Goal: Task Accomplishment & Management: Manage account settings

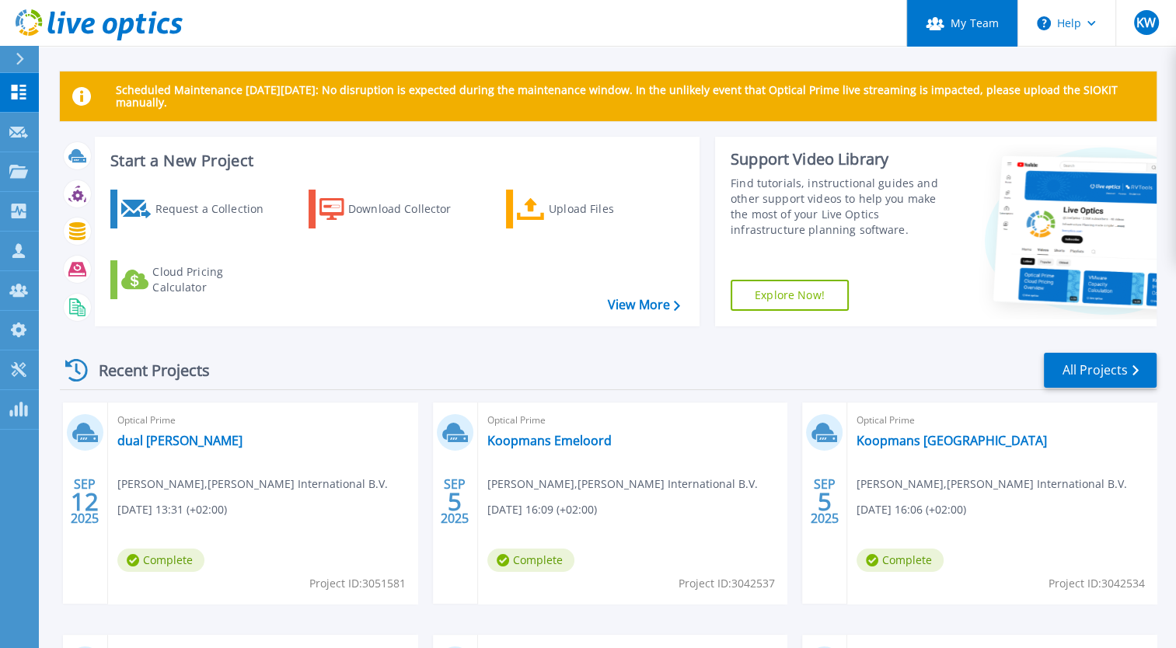
click at [958, 23] on link "My Team" at bounding box center [961, 23] width 111 height 47
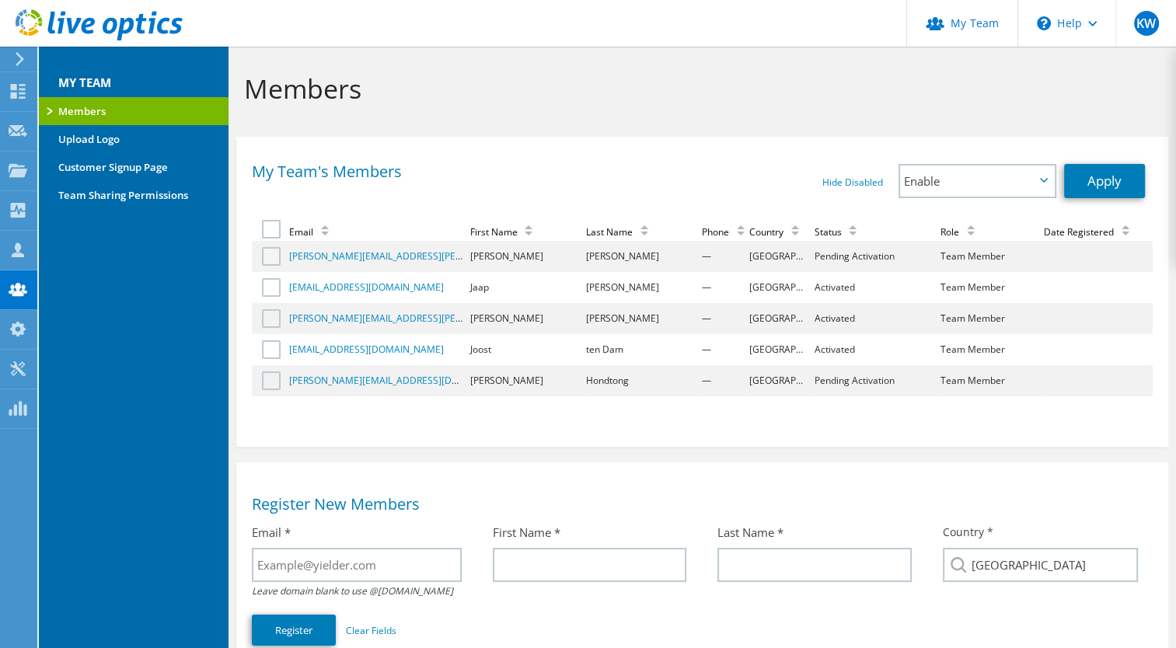
click at [274, 261] on label at bounding box center [273, 256] width 23 height 19
click at [0, 0] on input "checkbox" at bounding box center [0, 0] width 0 height 0
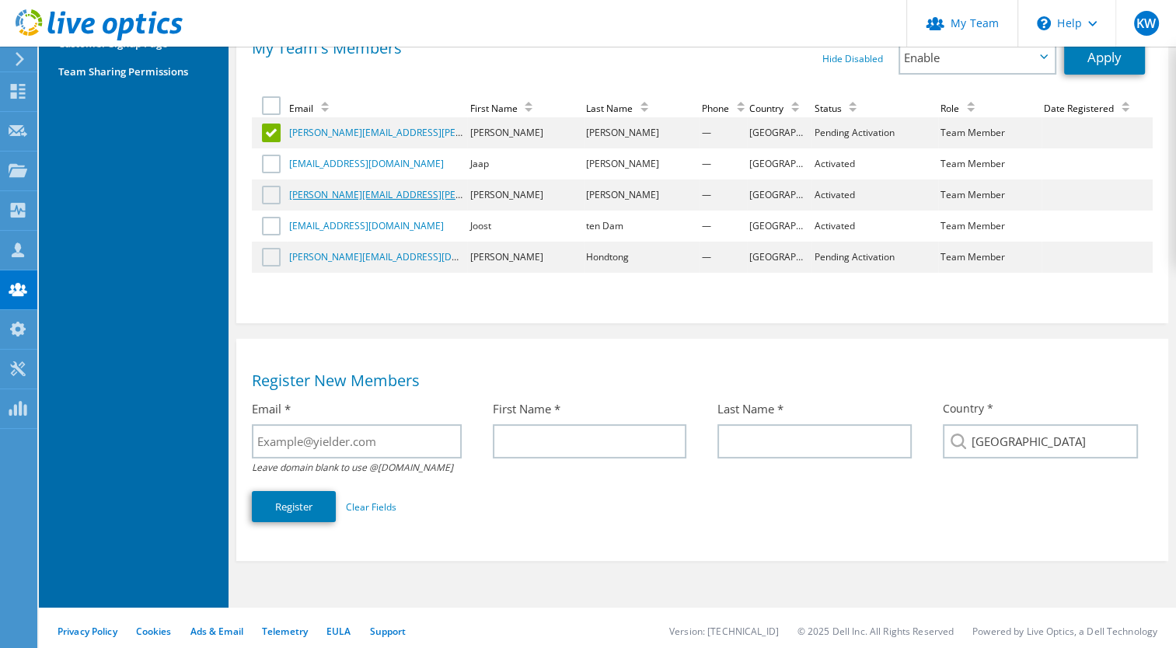
scroll to position [126, 0]
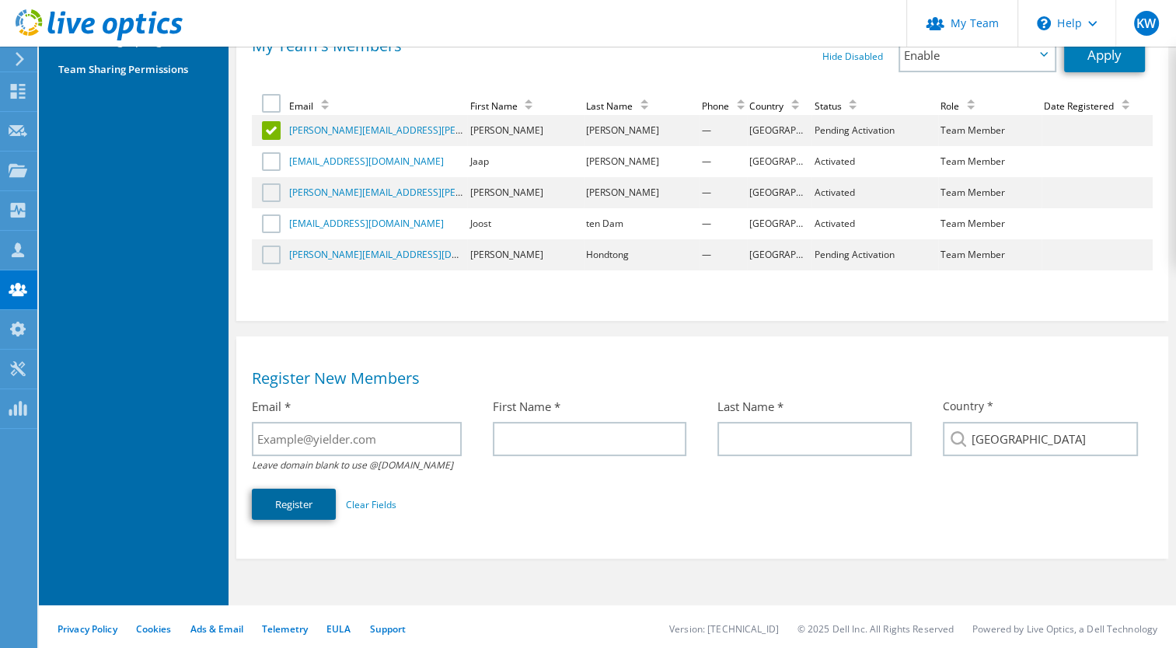
click at [317, 496] on button "Register" at bounding box center [294, 504] width 84 height 31
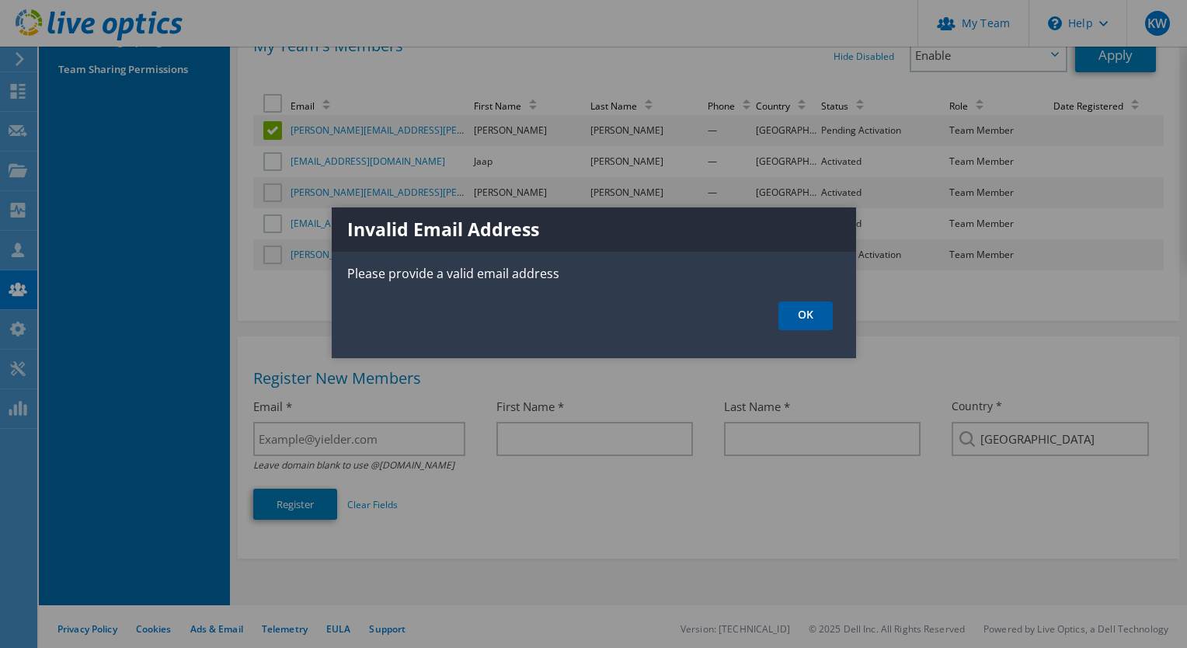
click at [803, 313] on link "OK" at bounding box center [806, 315] width 54 height 29
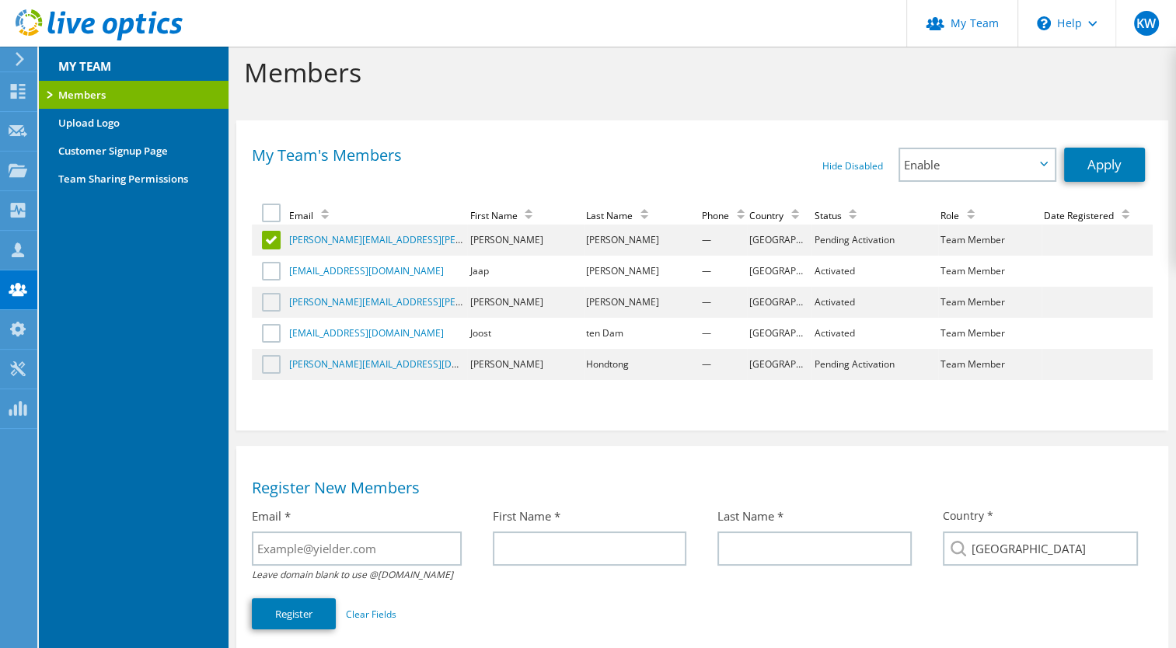
scroll to position [2, 0]
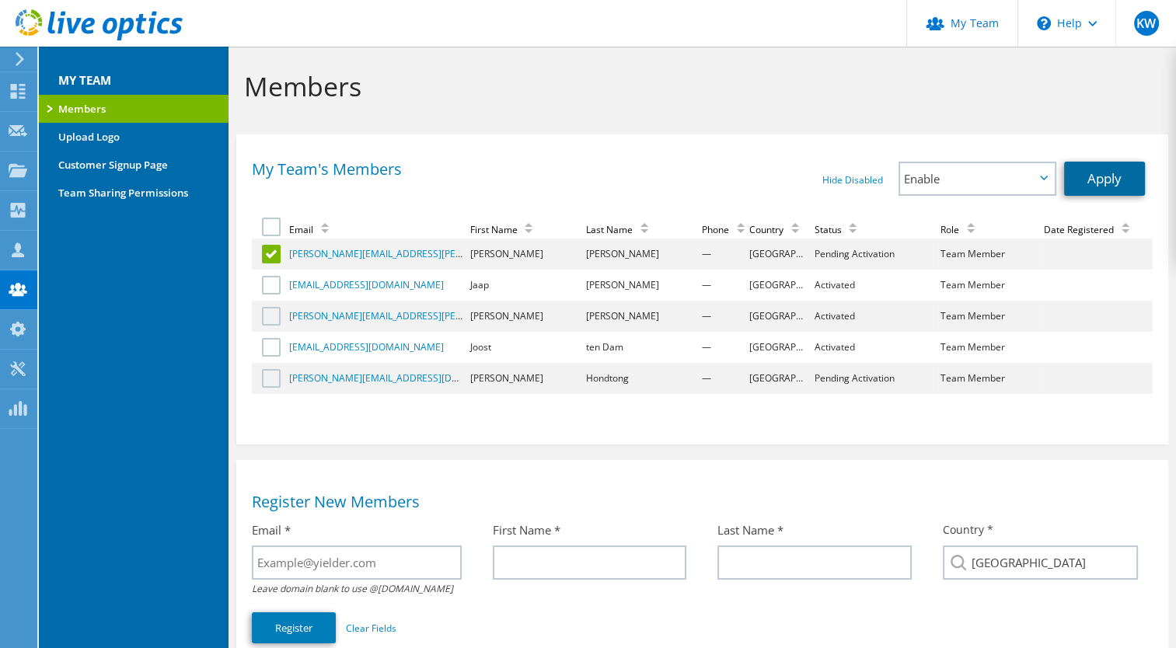
click at [1097, 186] on link "Apply" at bounding box center [1104, 179] width 81 height 34
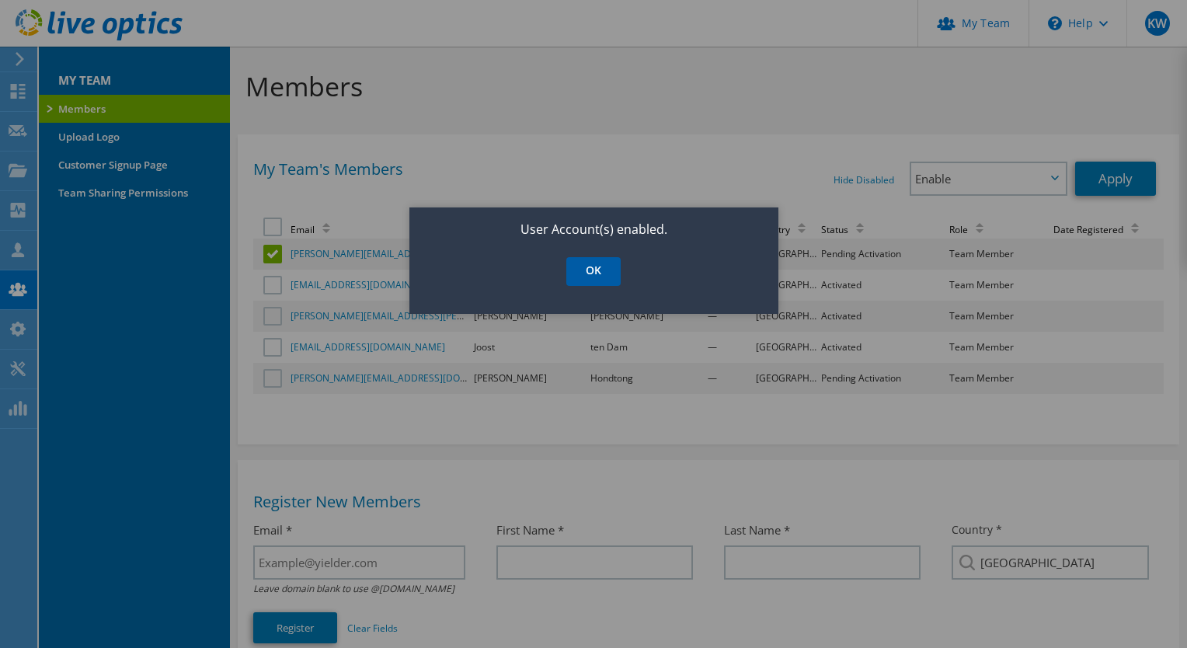
click at [597, 273] on link "OK" at bounding box center [593, 271] width 54 height 29
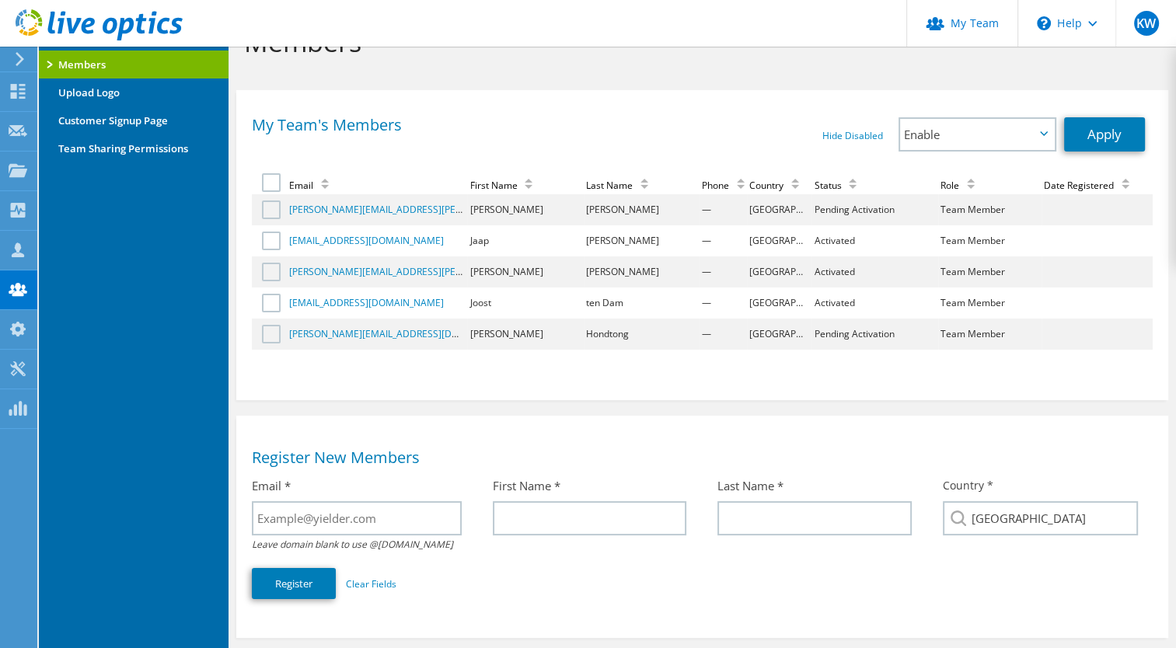
scroll to position [45, 0]
click at [1044, 141] on span "Enable" at bounding box center [977, 135] width 154 height 31
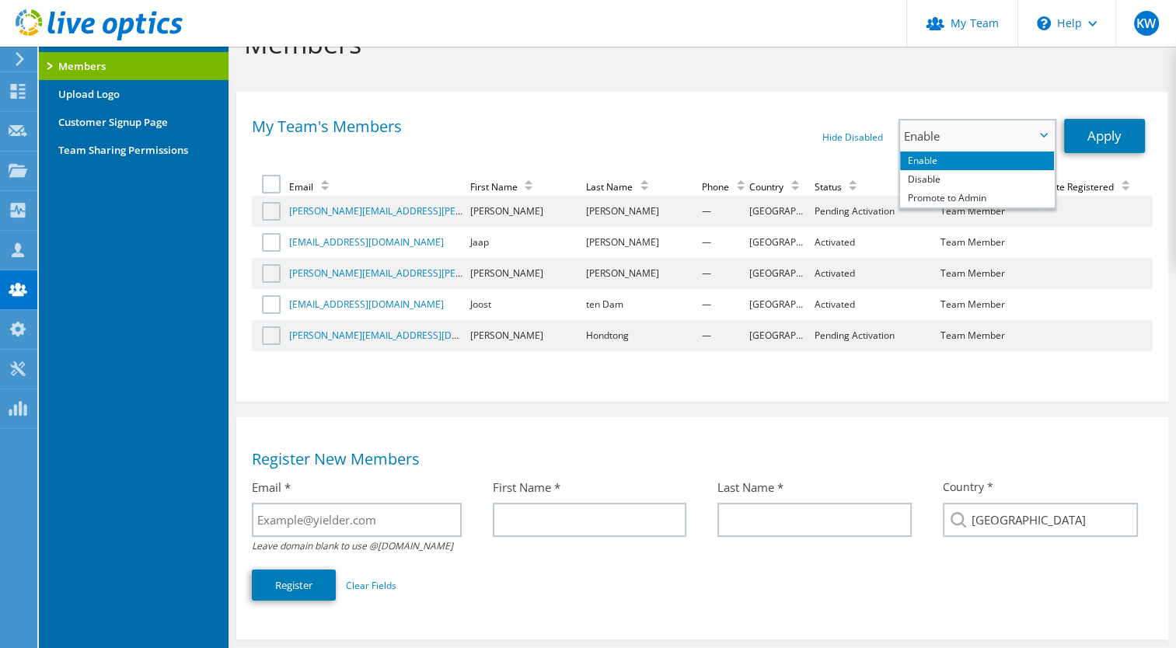
click at [1044, 141] on span "Enable" at bounding box center [977, 135] width 154 height 31
click at [1043, 103] on div "My Team's Members Hide Disabled Show Disabled Enable Disable Promote to Admin E…" at bounding box center [702, 242] width 932 height 287
click at [266, 209] on label at bounding box center [273, 211] width 23 height 19
click at [0, 0] on input "checkbox" at bounding box center [0, 0] width 0 height 0
click at [1041, 133] on icon at bounding box center [1044, 135] width 8 height 5
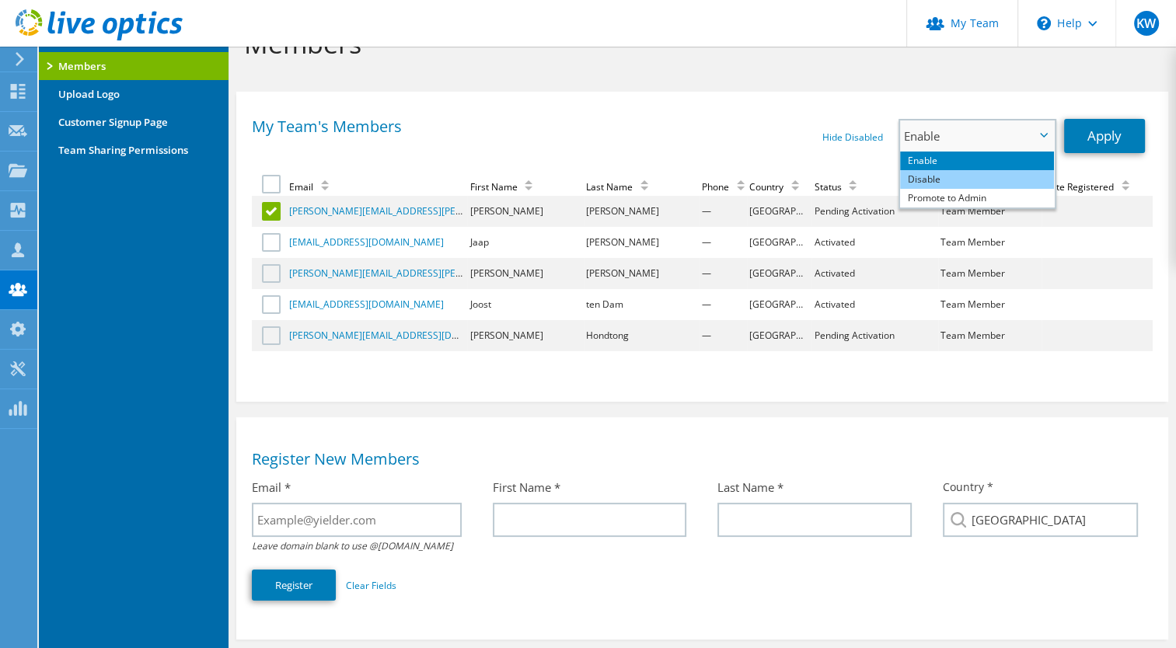
click at [1036, 172] on li "Disable" at bounding box center [977, 179] width 154 height 19
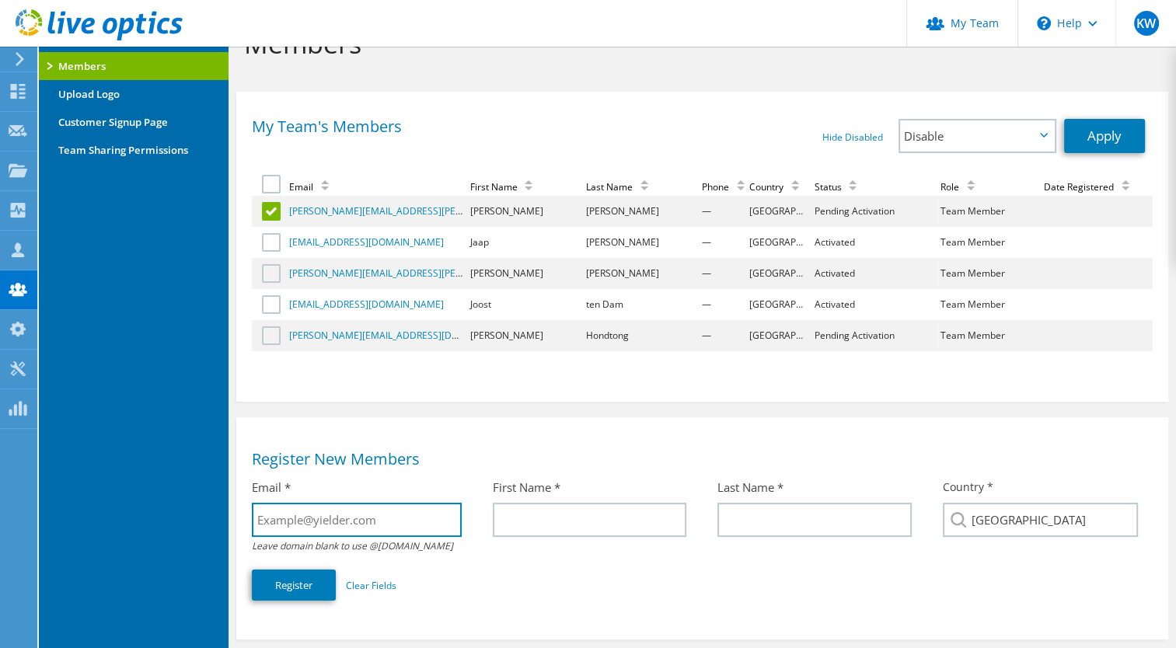
click at [364, 518] on input "text" at bounding box center [357, 520] width 210 height 34
type input "[PERSON_NAME][EMAIL_ADDRESS][PERSON_NAME][DOMAIN_NAME]"
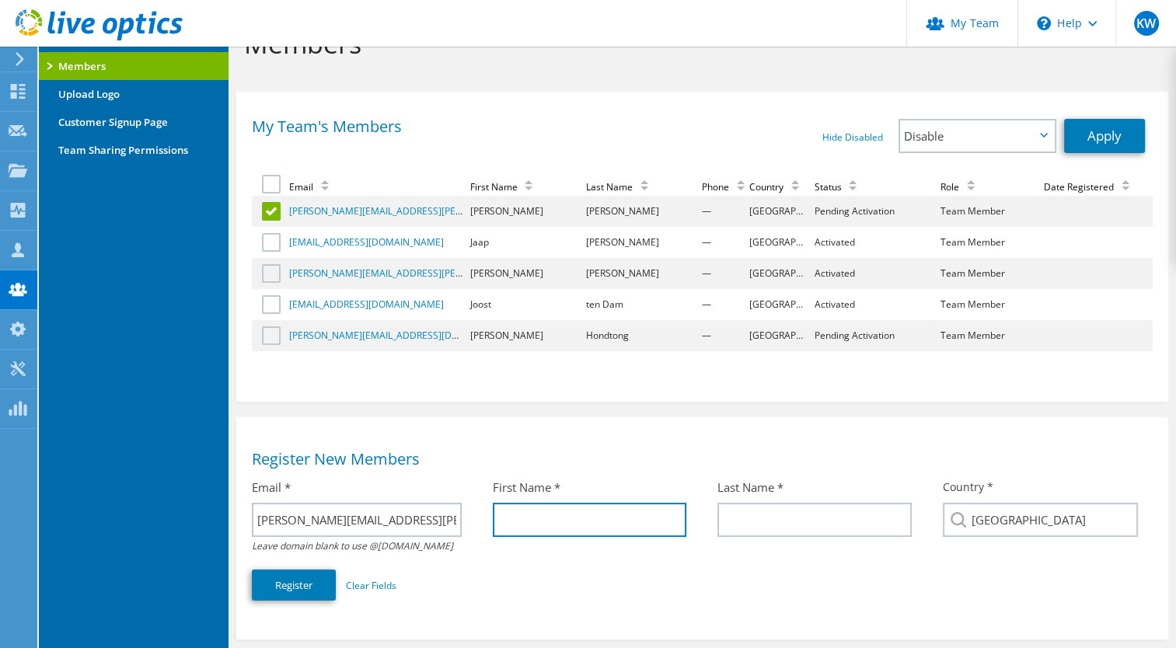
click at [535, 505] on input "text" at bounding box center [590, 520] width 194 height 34
type input "Roland"
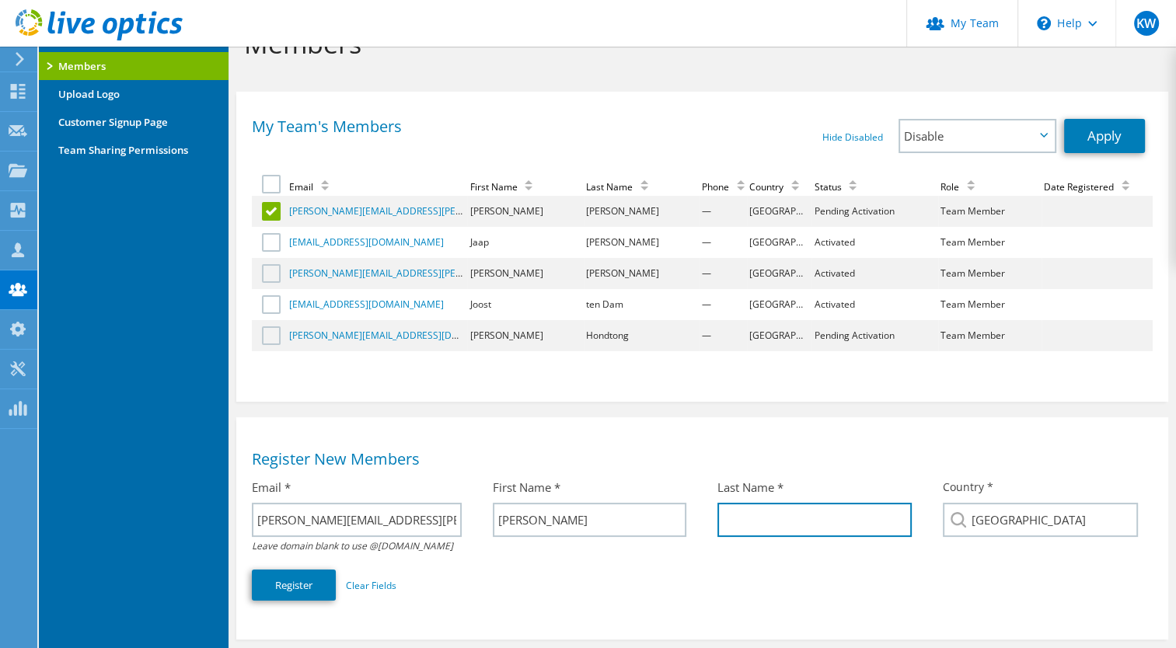
click at [761, 507] on input "text" at bounding box center [814, 520] width 194 height 34
type input "Scholten"
click at [1108, 143] on link "Apply" at bounding box center [1104, 136] width 81 height 34
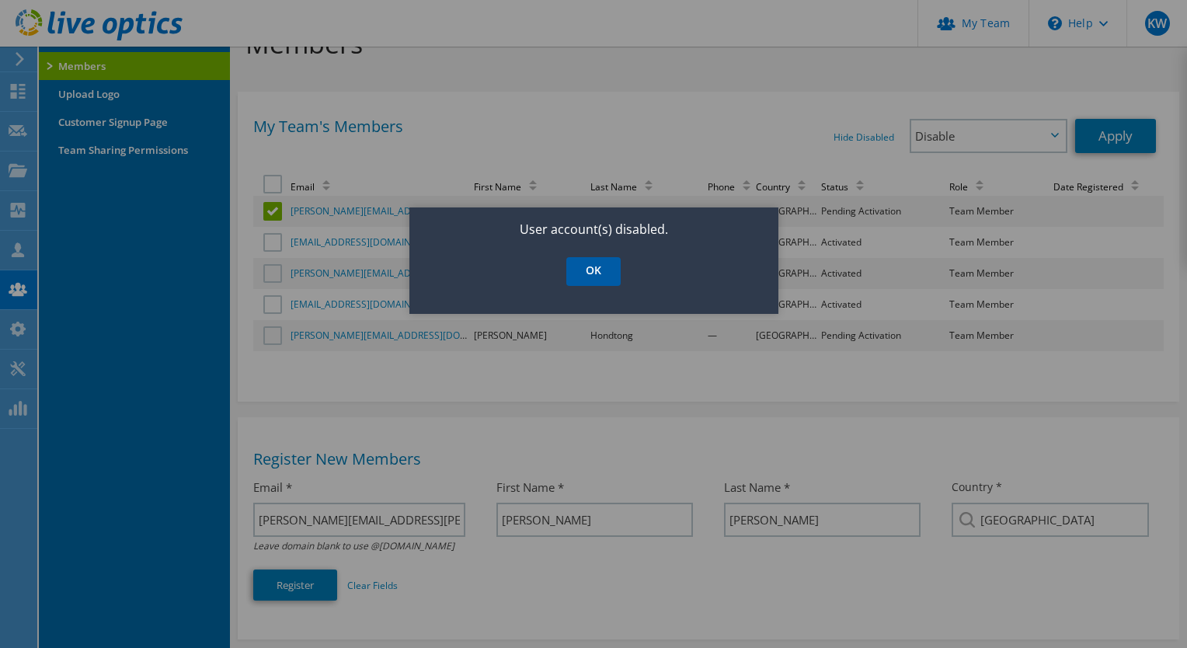
click at [600, 270] on link "OK" at bounding box center [593, 271] width 54 height 29
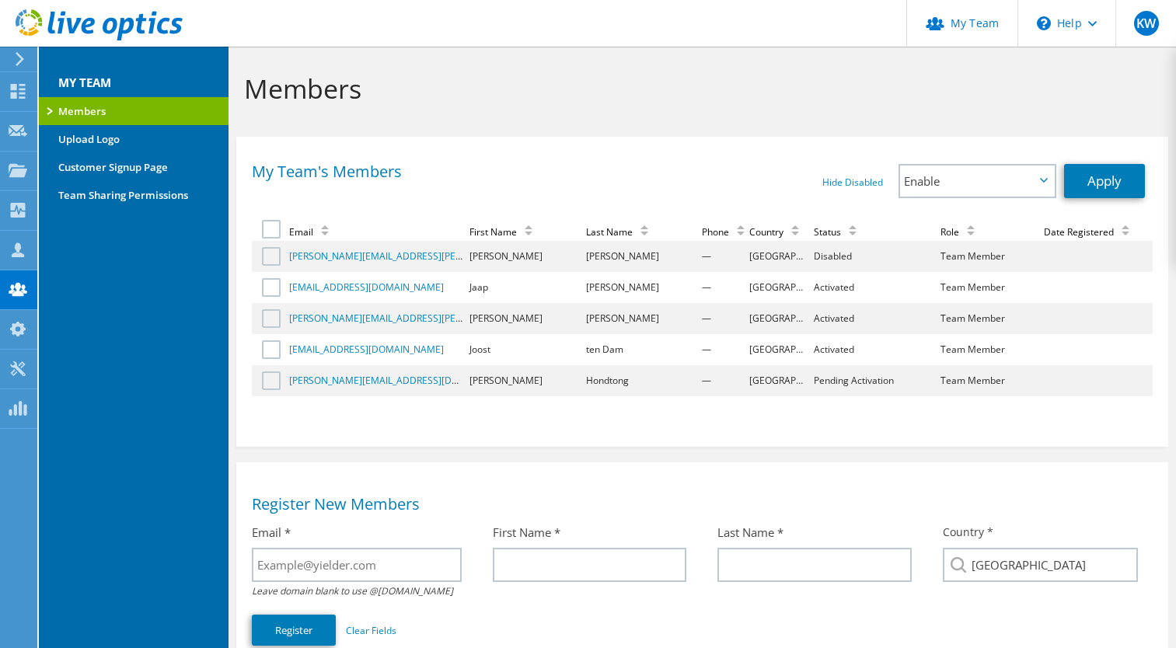
scroll to position [45, 0]
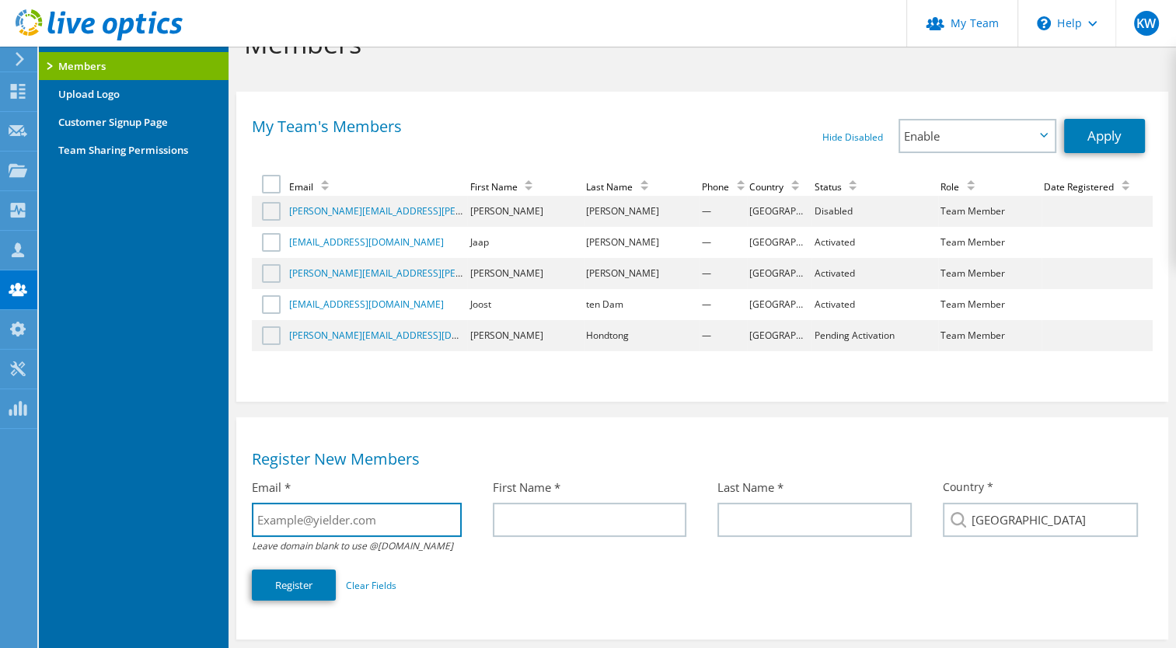
click at [321, 526] on input "text" at bounding box center [357, 520] width 210 height 34
type input "[PERSON_NAME][EMAIL_ADDRESS][PERSON_NAME][DOMAIN_NAME]"
type input "[PERSON_NAME]"
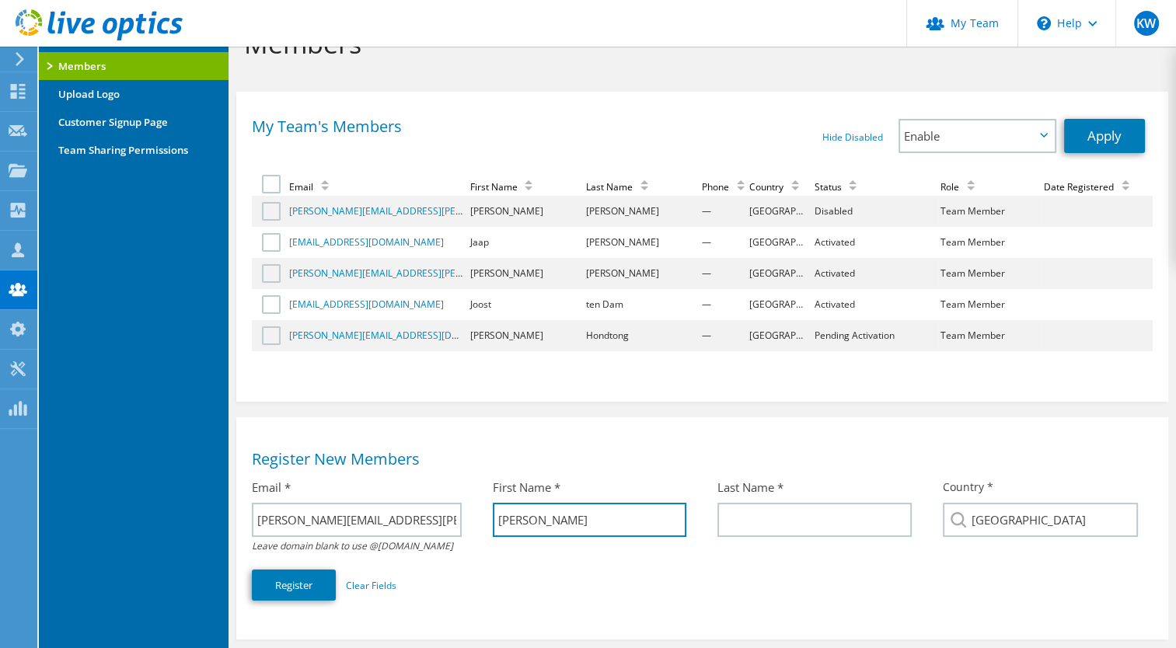
type input "[PERSON_NAME]"
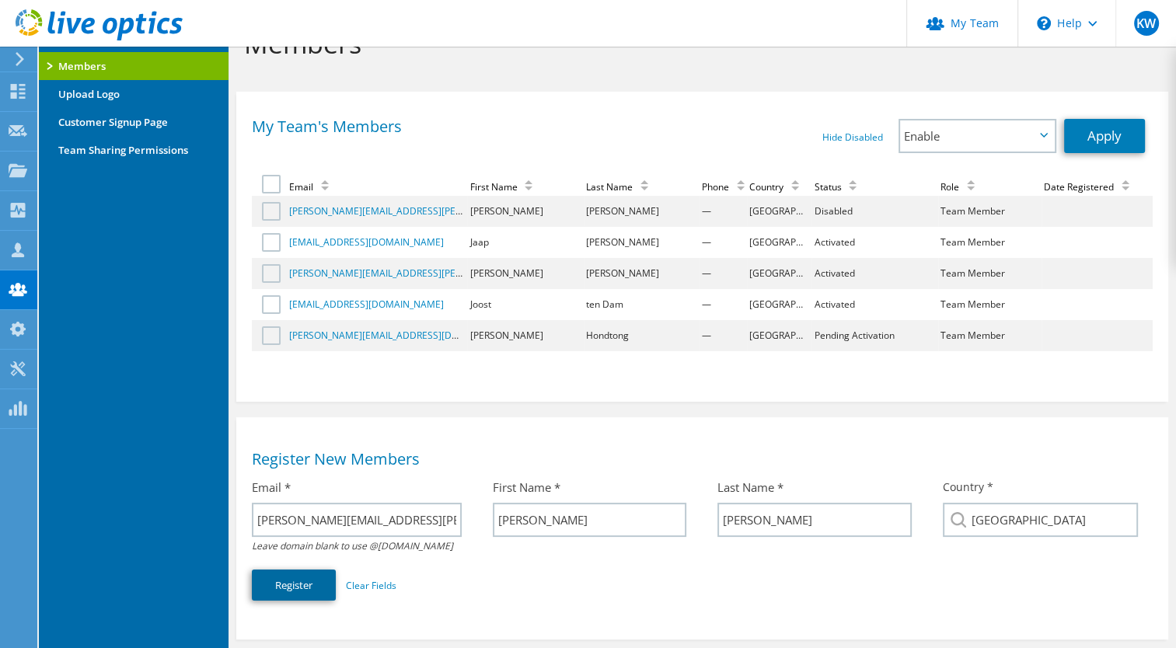
click at [321, 576] on button "Register" at bounding box center [294, 585] width 84 height 31
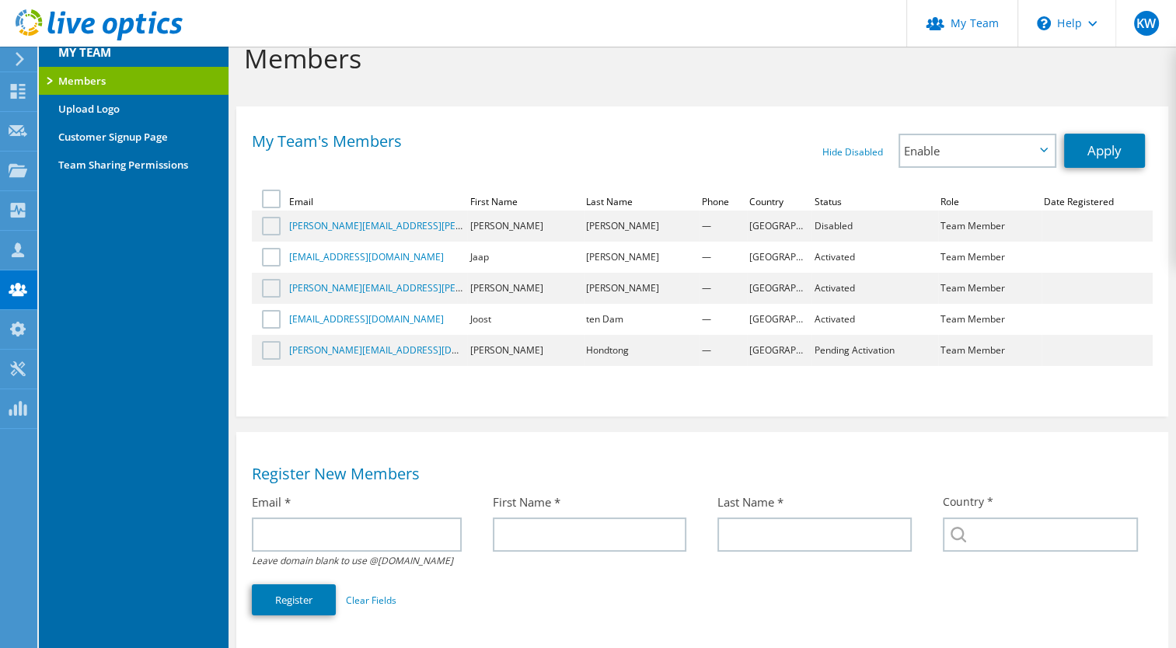
scroll to position [33, 0]
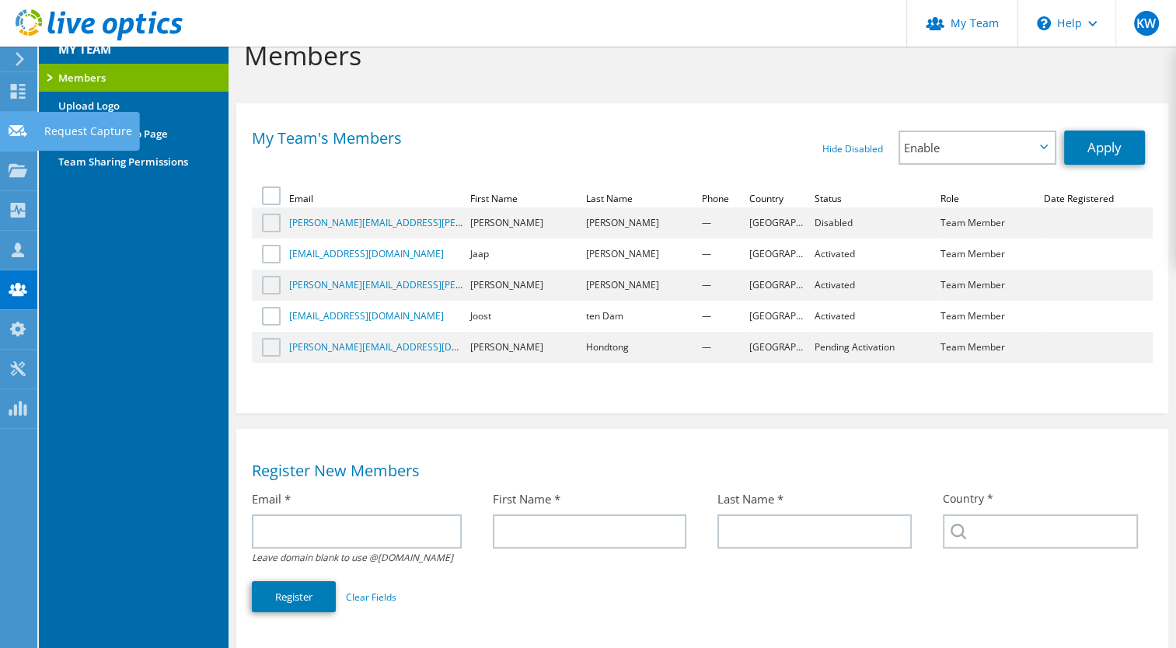
click at [23, 127] on use at bounding box center [18, 130] width 19 height 12
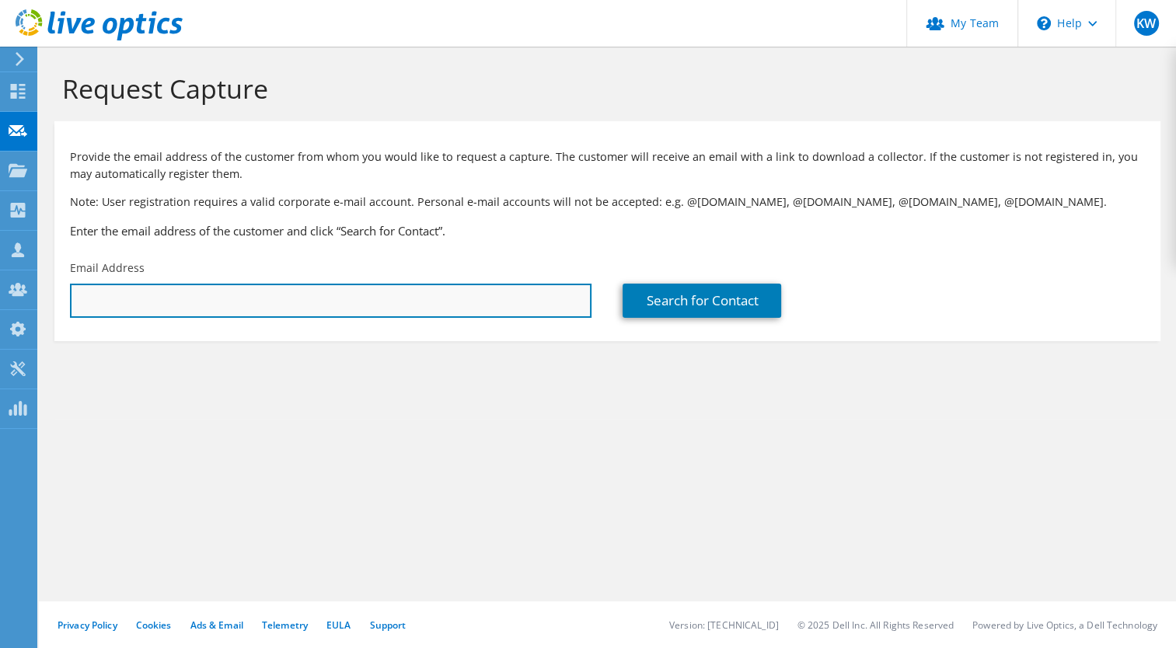
click at [245, 294] on input "text" at bounding box center [330, 301] width 521 height 34
type input "[PERSON_NAME][EMAIL_ADDRESS][PERSON_NAME][DOMAIN_NAME]"
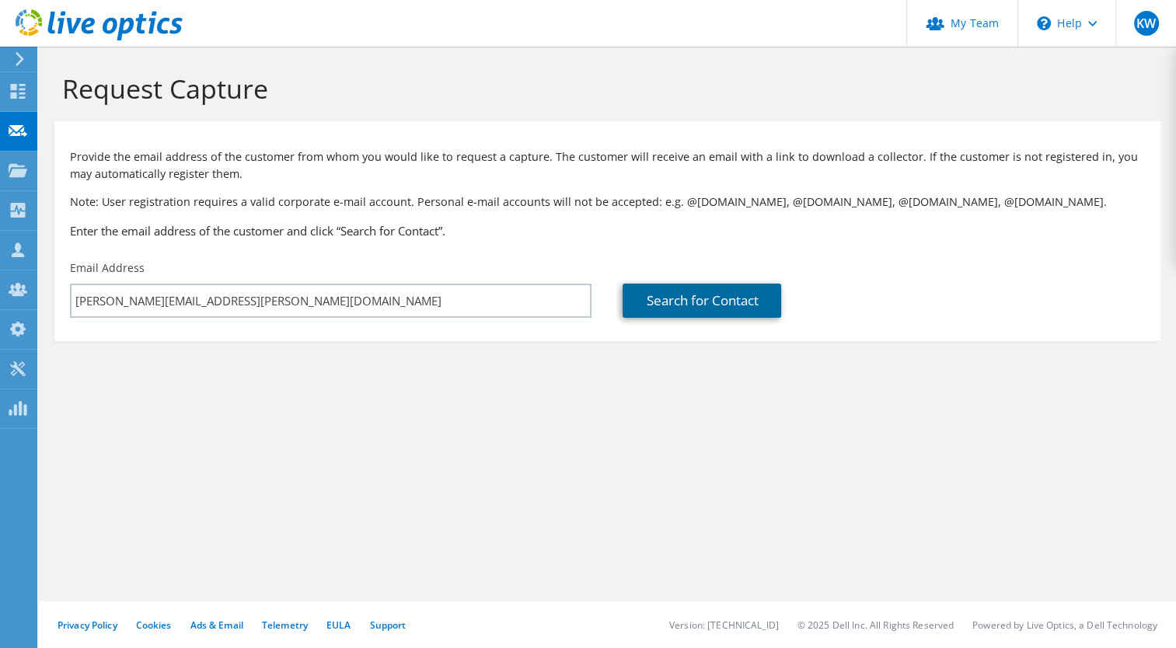
click at [662, 306] on link "Search for Contact" at bounding box center [701, 301] width 158 height 34
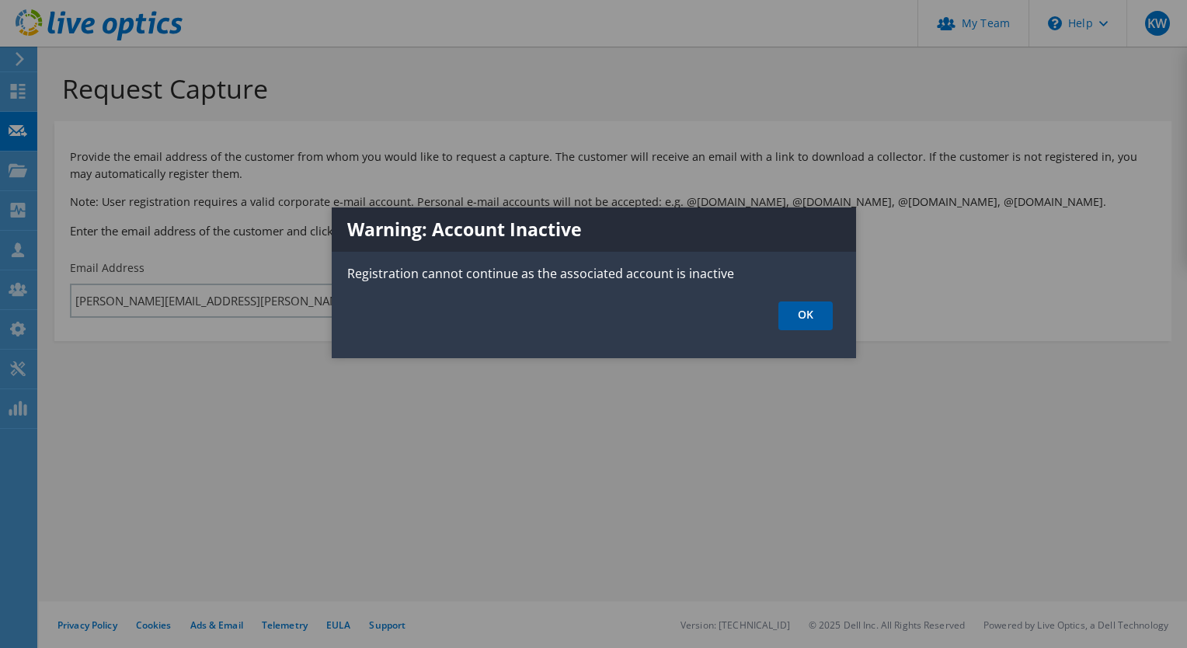
click at [810, 322] on link "OK" at bounding box center [806, 315] width 54 height 29
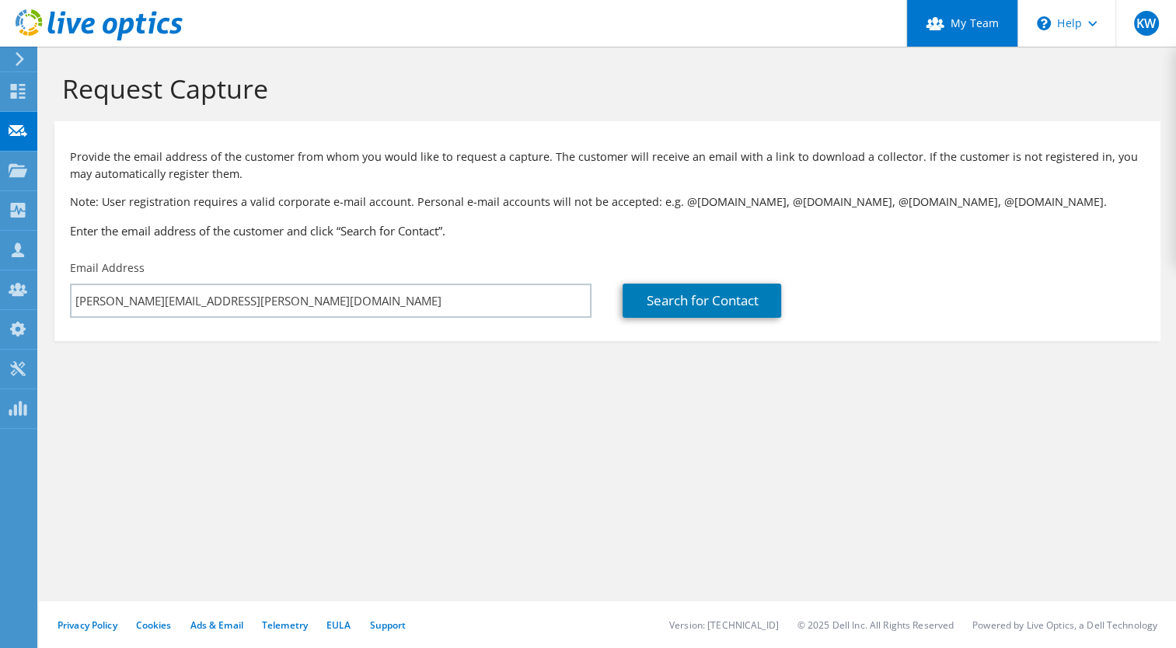
click at [951, 20] on link "My Team" at bounding box center [961, 23] width 111 height 47
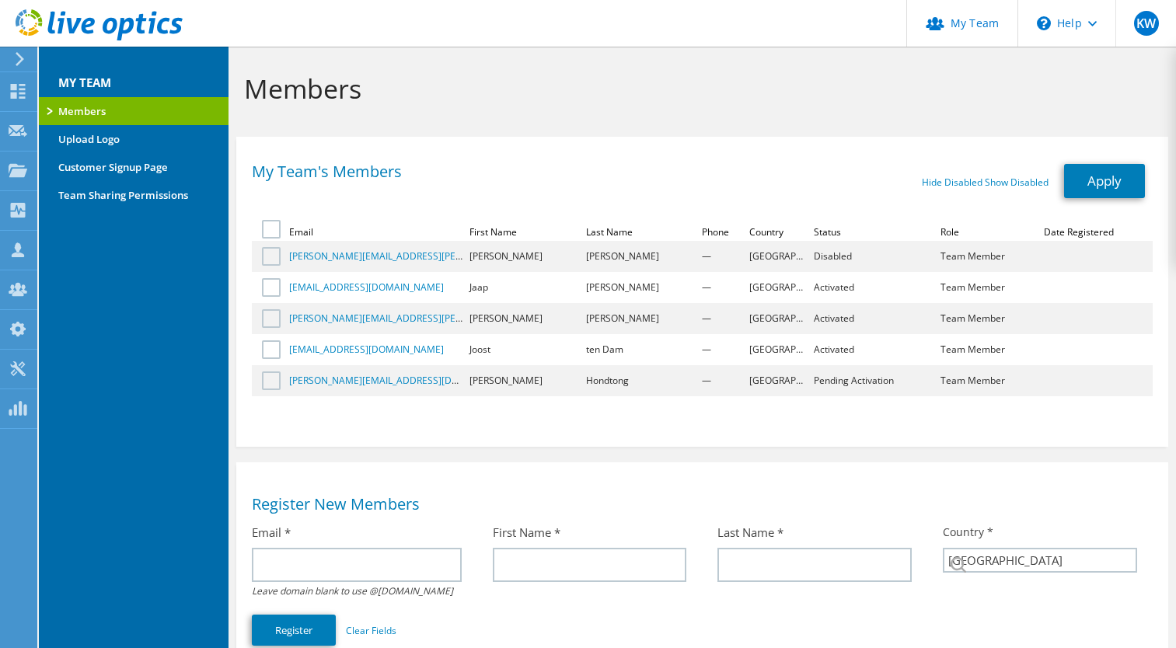
select select "160"
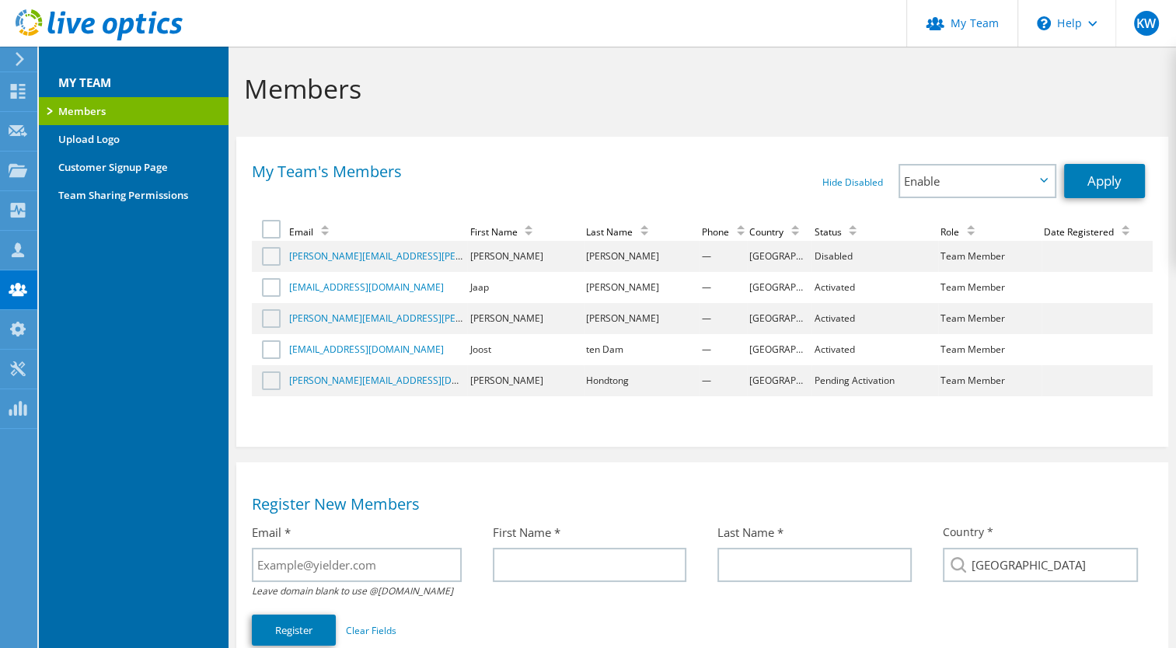
click at [270, 253] on label at bounding box center [273, 256] width 23 height 19
click at [0, 0] on input "checkbox" at bounding box center [0, 0] width 0 height 0
click at [1090, 178] on link "Apply" at bounding box center [1104, 181] width 81 height 34
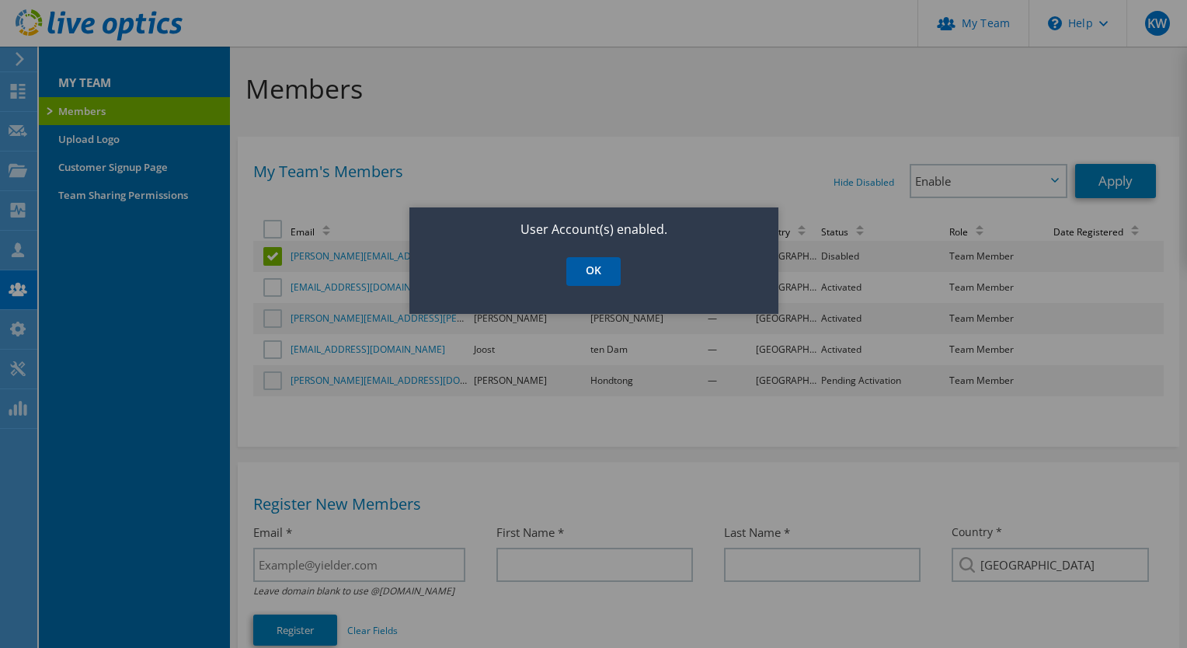
click at [576, 273] on link "OK" at bounding box center [593, 271] width 54 height 29
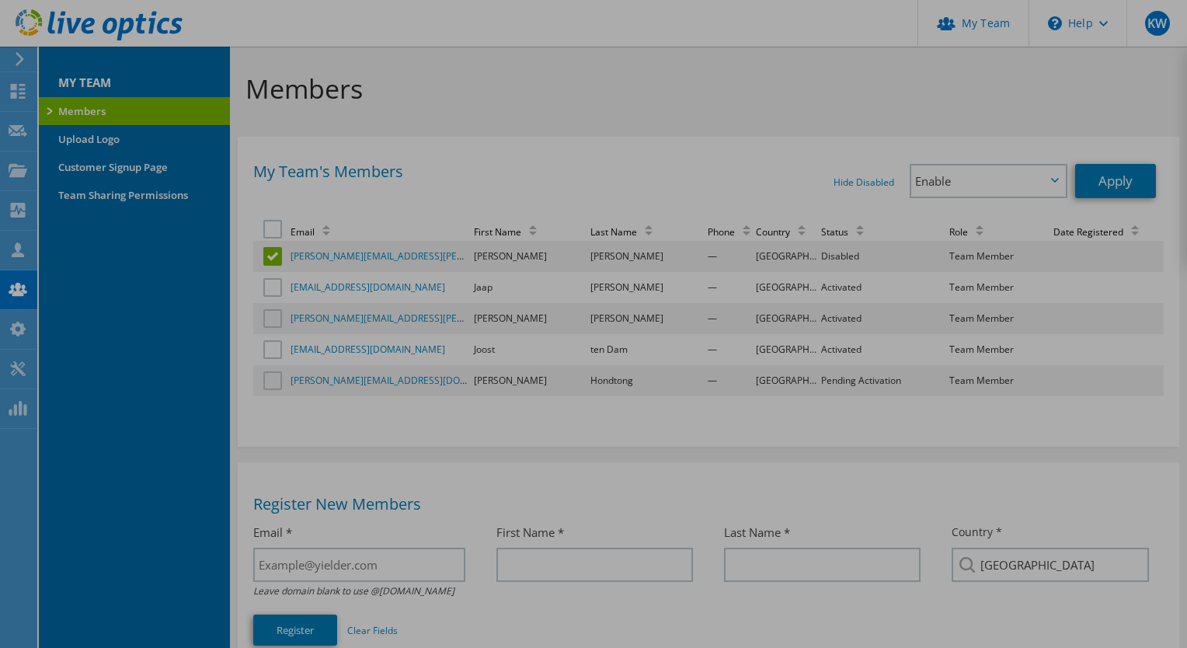
click at [576, 273] on div at bounding box center [593, 324] width 1187 height 648
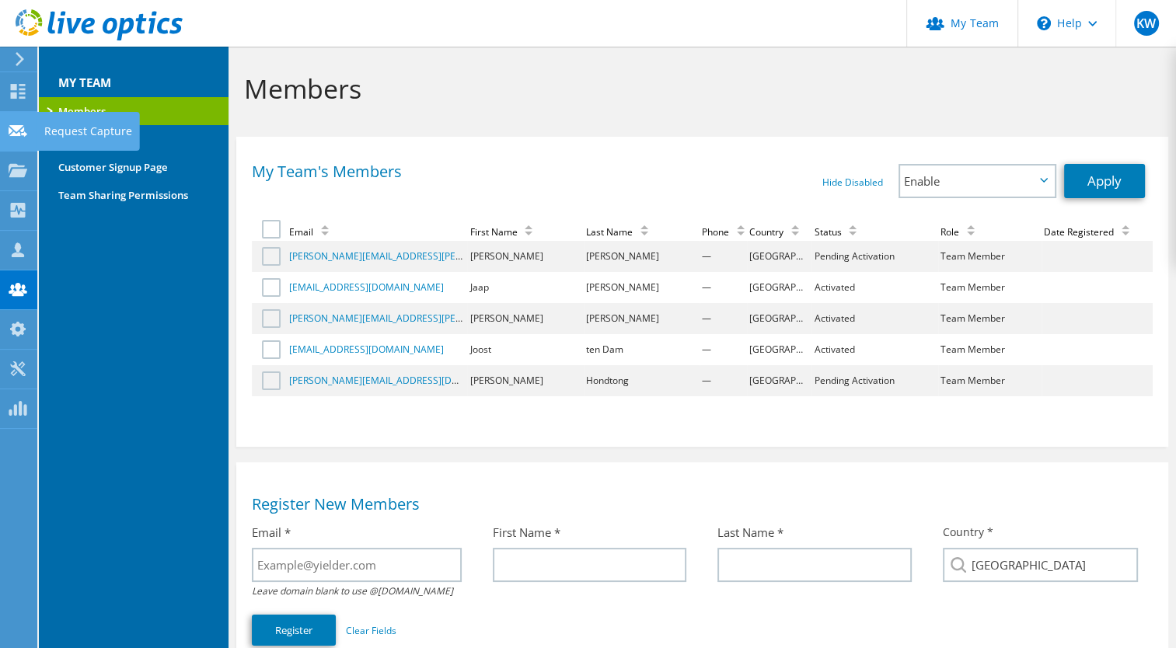
click at [45, 132] on div "Request Capture" at bounding box center [88, 131] width 103 height 39
click at [45, 132] on link "Upload Logo" at bounding box center [134, 139] width 190 height 28
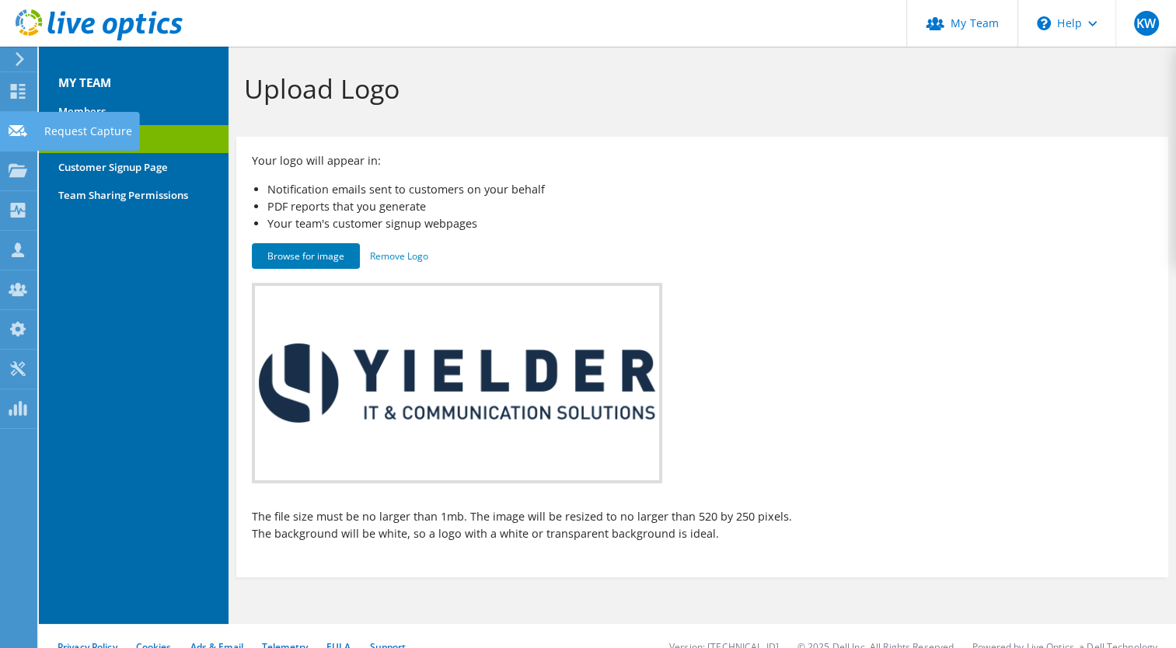
click at [23, 125] on use at bounding box center [18, 130] width 19 height 12
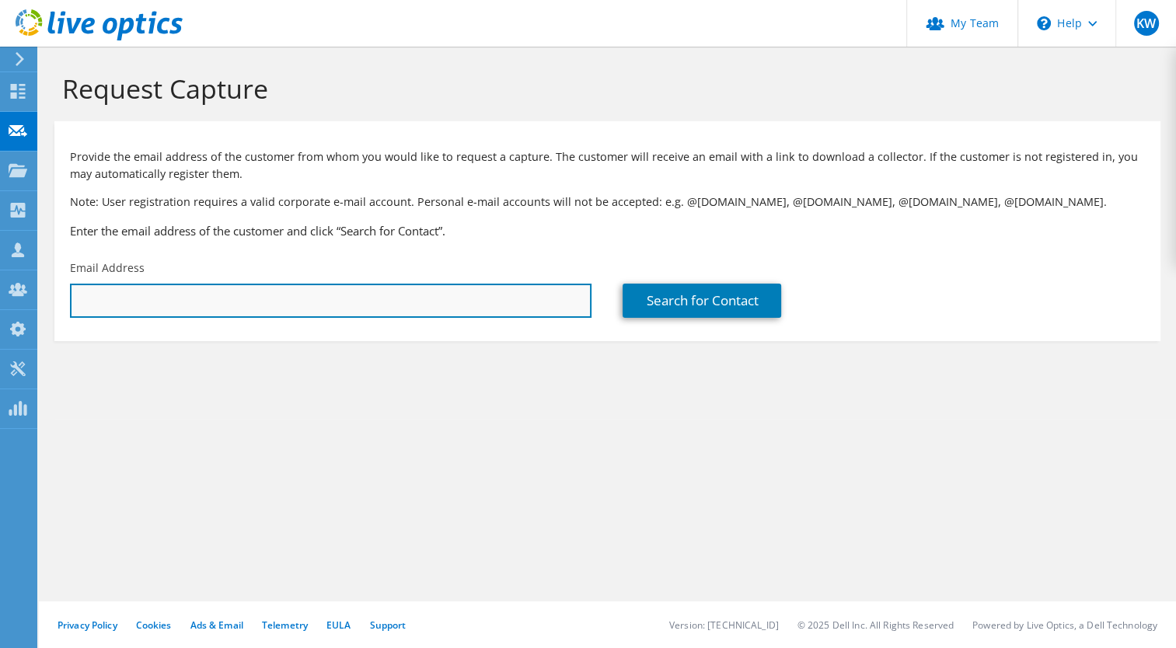
click at [200, 308] on input "text" at bounding box center [330, 301] width 521 height 34
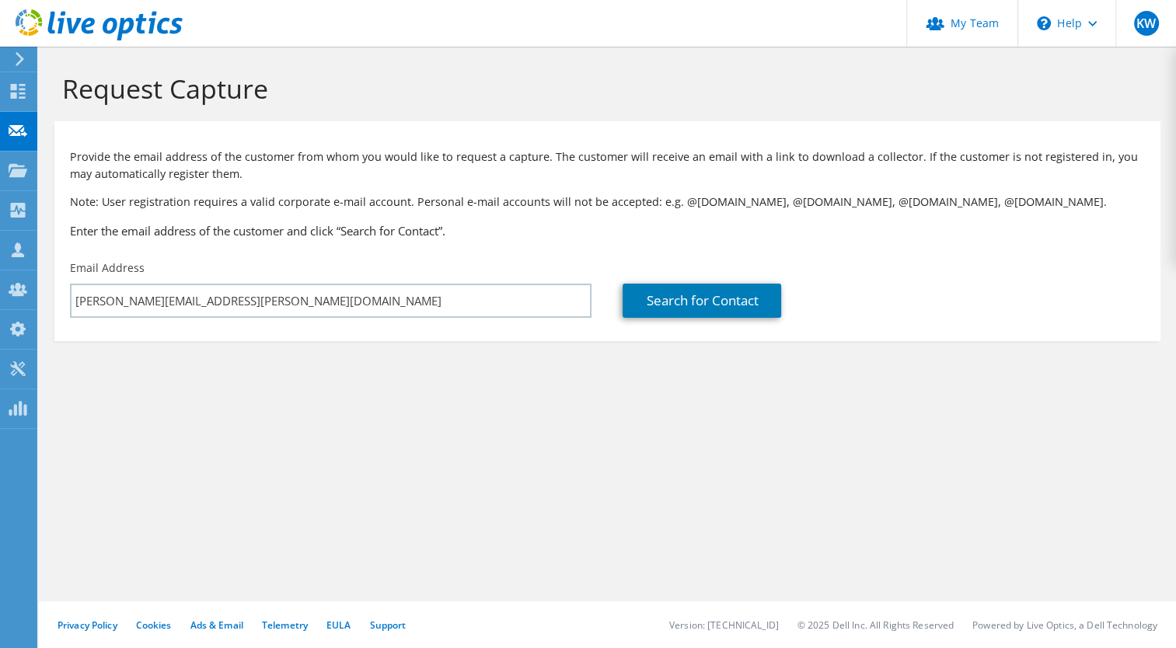
click at [472, 357] on section "Request Capture Provide the email address of the customer from whom you would l…" at bounding box center [607, 233] width 1137 height 372
drag, startPoint x: 472, startPoint y: 357, endPoint x: 514, endPoint y: 347, distance: 42.6
click at [514, 347] on section "Request Capture Provide the email address of the customer from whom you would l…" at bounding box center [607, 233] width 1137 height 372
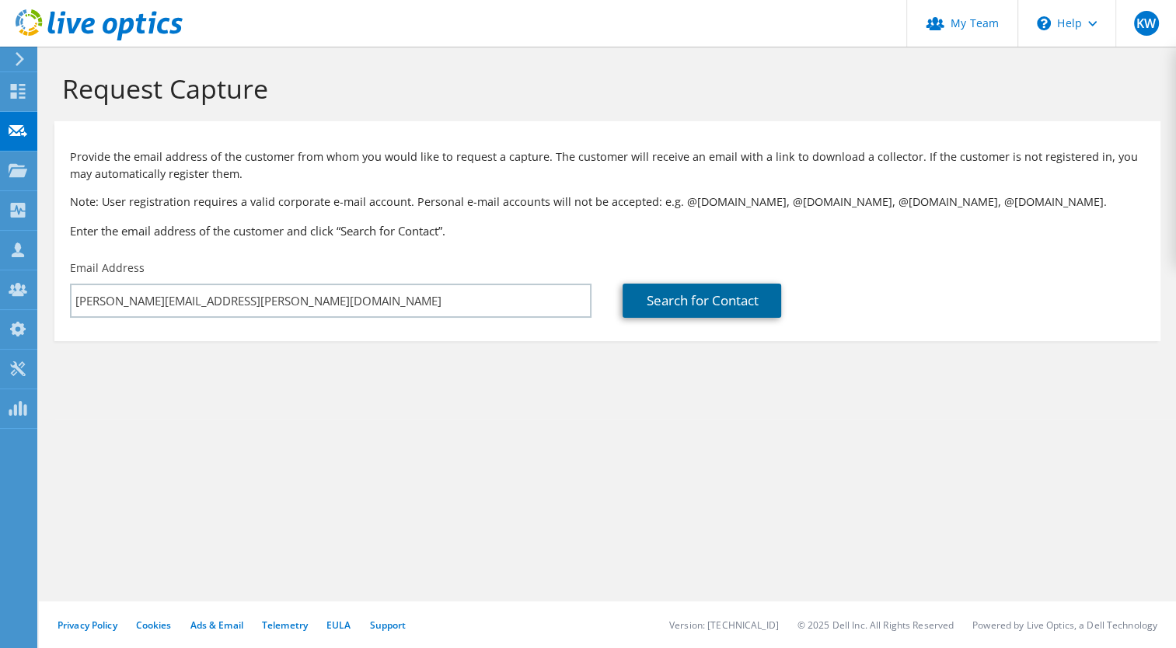
click at [687, 300] on link "Search for Contact" at bounding box center [701, 301] width 158 height 34
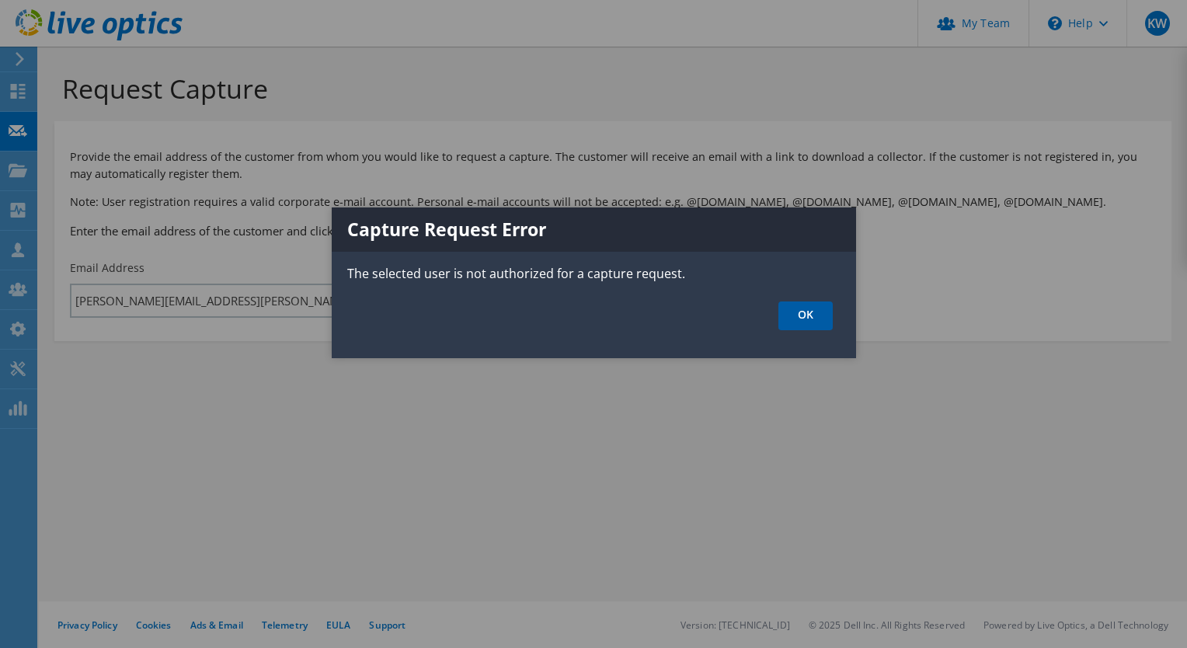
click at [813, 319] on link "OK" at bounding box center [806, 315] width 54 height 29
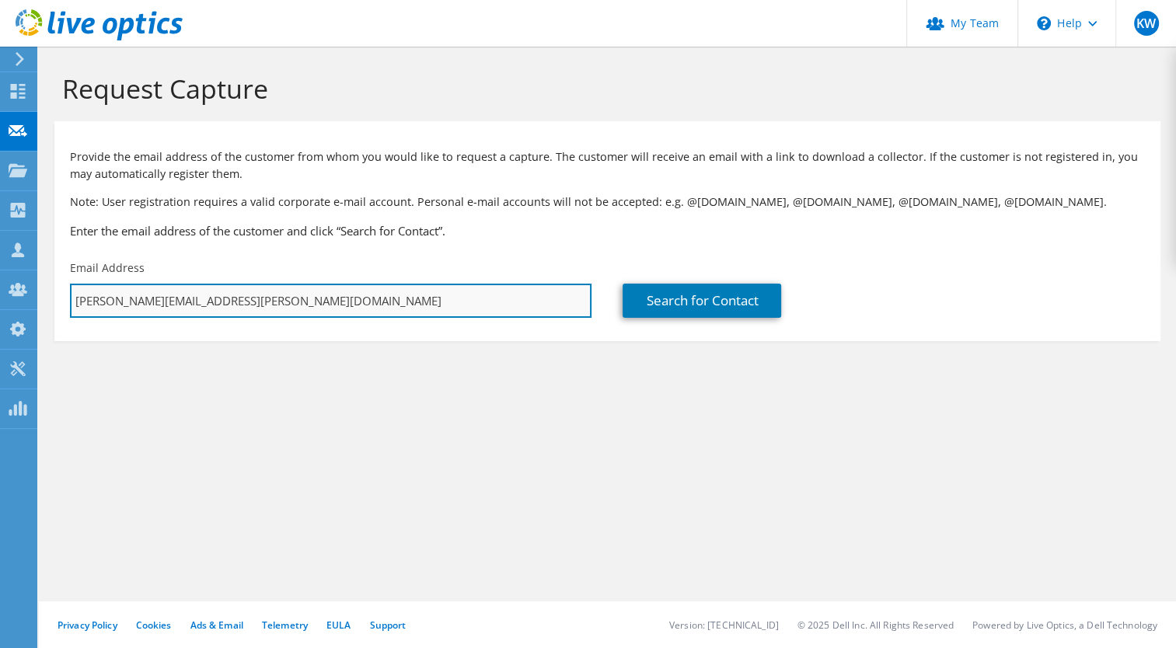
click at [261, 304] on input "[PERSON_NAME][EMAIL_ADDRESS][PERSON_NAME][DOMAIN_NAME]" at bounding box center [330, 301] width 521 height 34
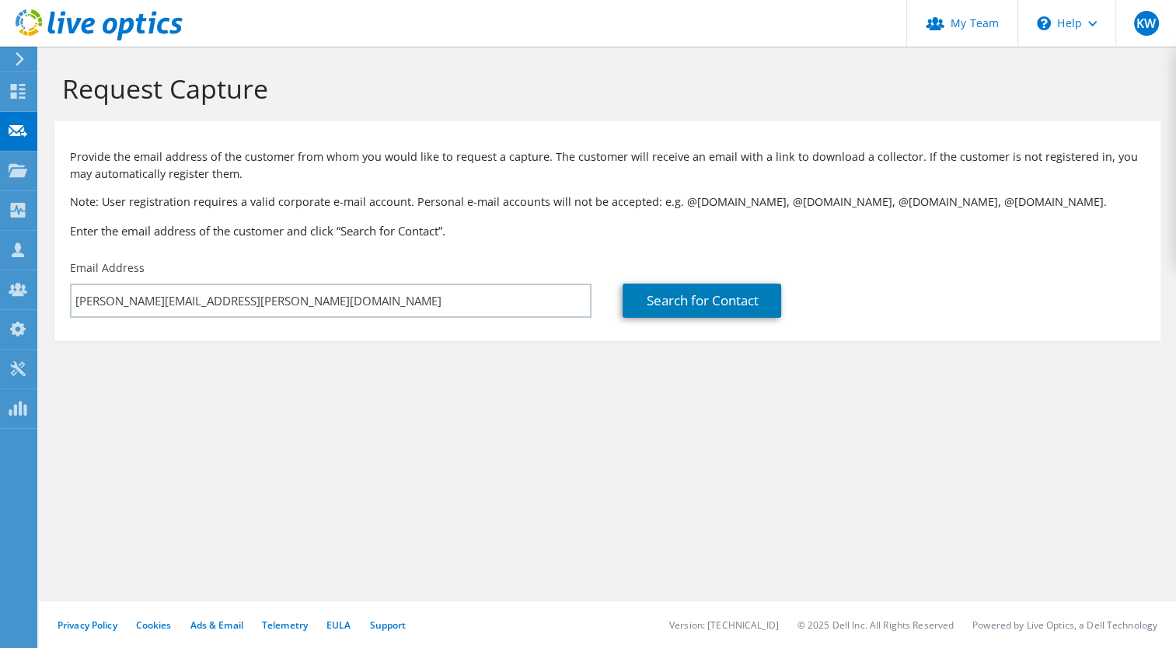
click at [234, 263] on div "Email Address [PERSON_NAME][EMAIL_ADDRESS][PERSON_NAME][DOMAIN_NAME]" at bounding box center [330, 289] width 552 height 73
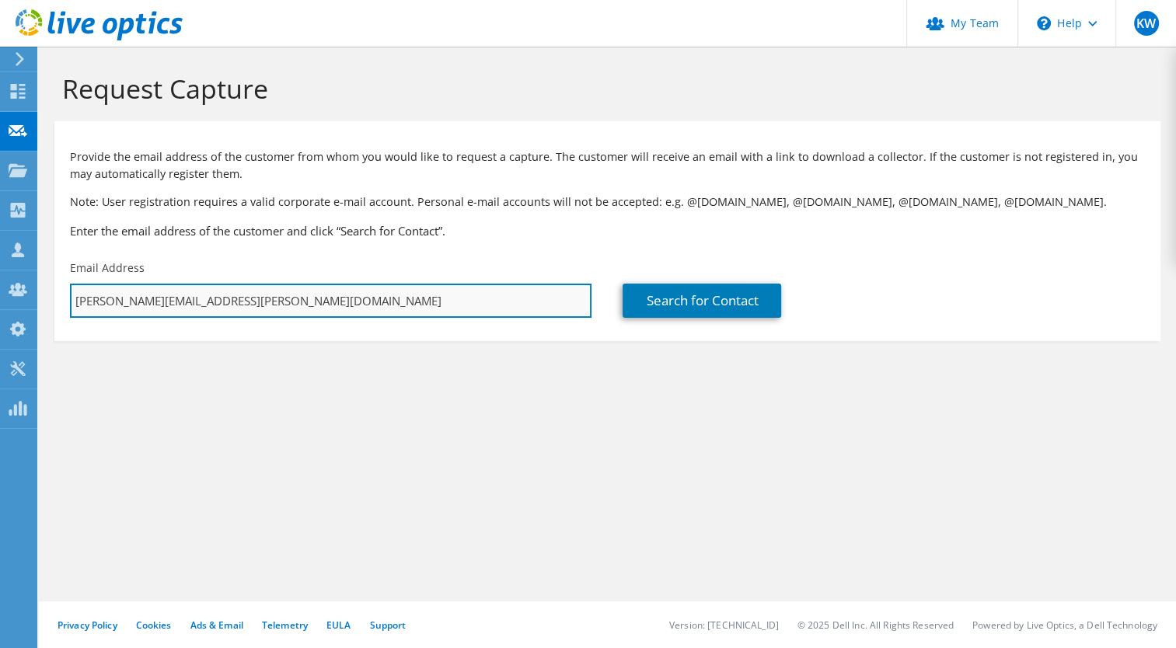
click at [246, 315] on input "[PERSON_NAME][EMAIL_ADDRESS][PERSON_NAME][DOMAIN_NAME]" at bounding box center [330, 301] width 521 height 34
type input "r"
type input "[EMAIL_ADDRESS][DOMAIN_NAME]"
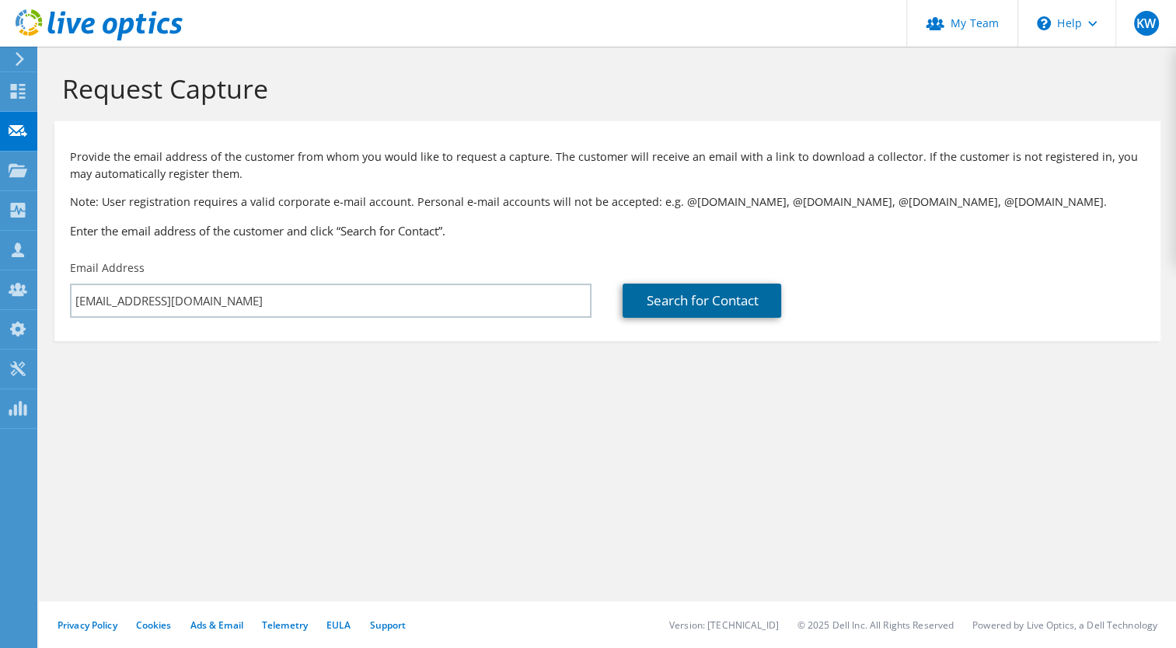
click at [668, 292] on link "Search for Contact" at bounding box center [701, 301] width 158 height 34
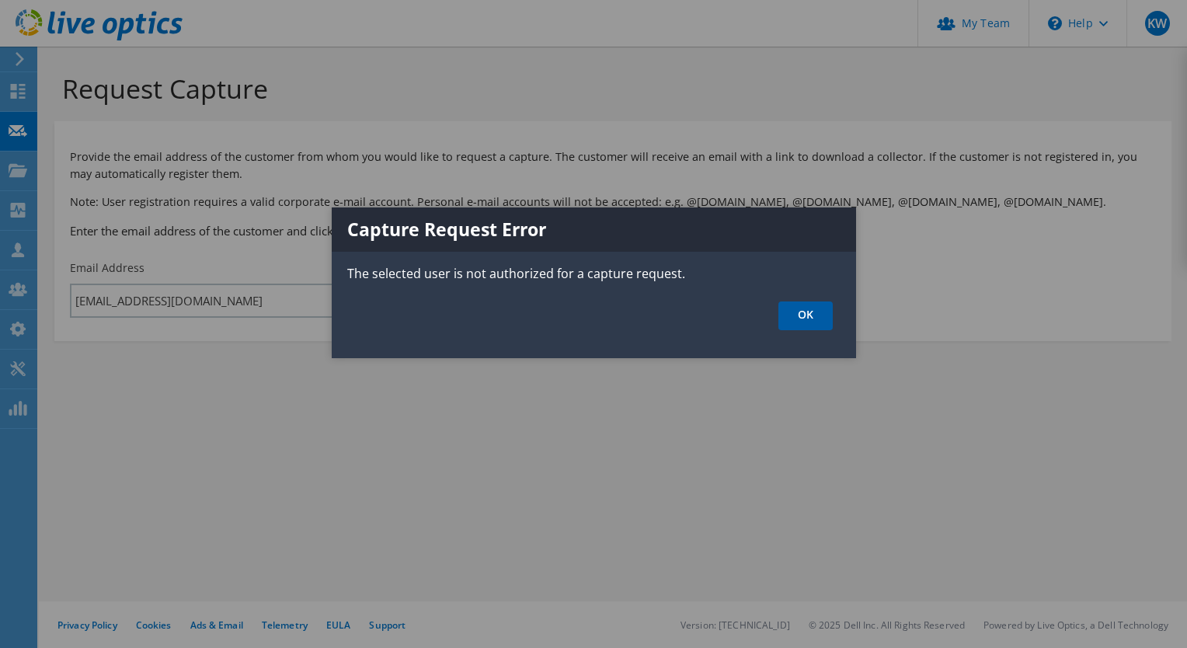
click at [825, 314] on link "OK" at bounding box center [806, 315] width 54 height 29
